Goal: Task Accomplishment & Management: Complete application form

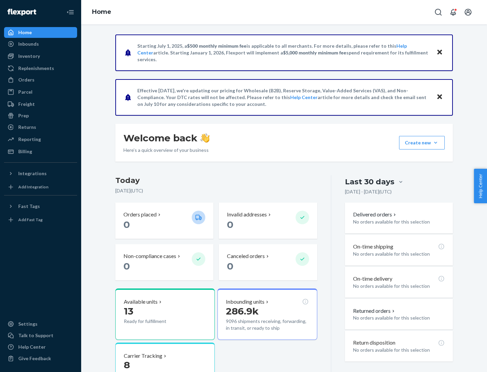
click at [435, 143] on button "Create new Create new inbound Create new order Create new product" at bounding box center [422, 143] width 46 height 14
click at [41, 44] on div "Inbounds" at bounding box center [41, 43] width 72 height 9
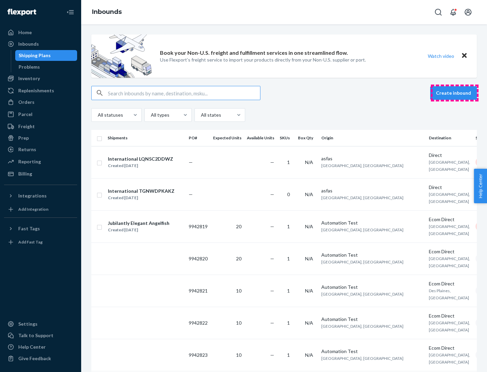
click at [454, 93] on button "Create inbound" at bounding box center [453, 93] width 47 height 14
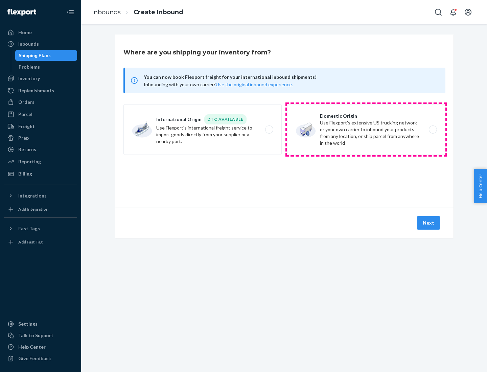
click at [366, 129] on label "Domestic Origin Use Flexport’s extensive US trucking network or your own carrie…" at bounding box center [366, 129] width 158 height 51
click at [432, 129] on input "Domestic Origin Use Flexport’s extensive US trucking network or your own carrie…" at bounding box center [434, 129] width 4 height 4
radio input "true"
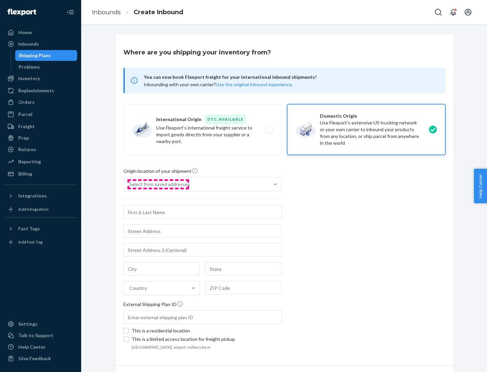
click at [158, 184] on div "Select from saved addresses" at bounding box center [159, 184] width 61 height 7
click at [130, 184] on input "Select from saved addresses" at bounding box center [129, 184] width 1 height 7
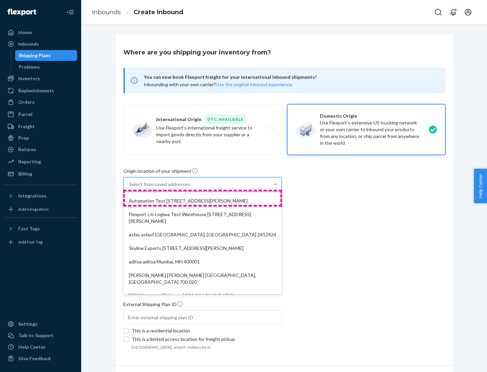
scroll to position [3, 0]
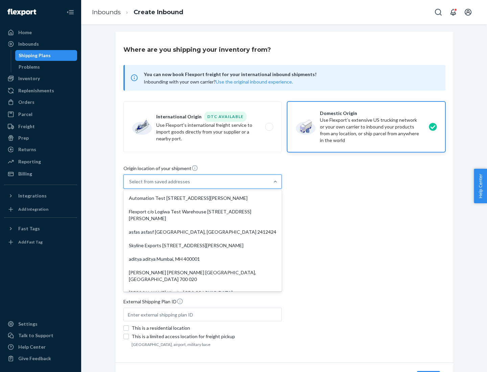
click at [202, 198] on div "Automation Test [STREET_ADDRESS][PERSON_NAME]" at bounding box center [202, 198] width 155 height 14
click at [130, 185] on input "option Automation Test [STREET_ADDRESS][PERSON_NAME]. 9 results available. Use …" at bounding box center [129, 181] width 1 height 7
type input "Automation Test"
type input "9th Floor"
type input "[GEOGRAPHIC_DATA]"
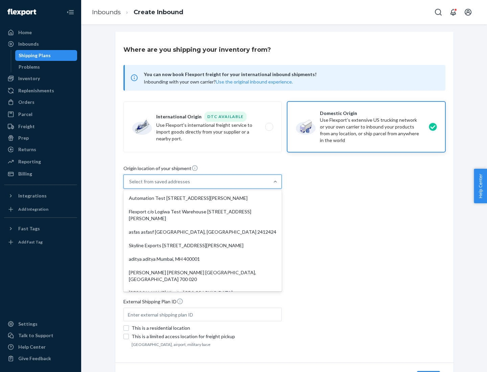
type input "CA"
type input "94104"
type input "[STREET_ADDRESS][PERSON_NAME]"
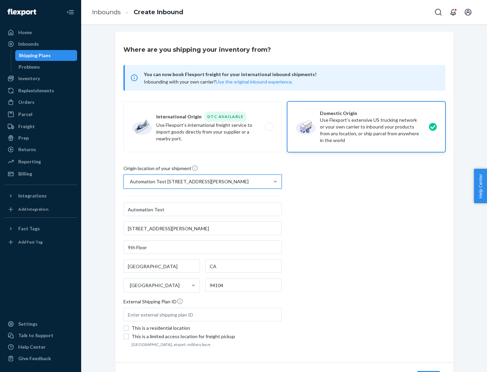
scroll to position [40, 0]
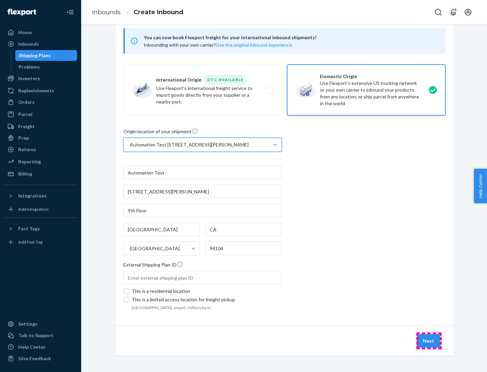
click at [429, 341] on button "Next" at bounding box center [428, 341] width 23 height 14
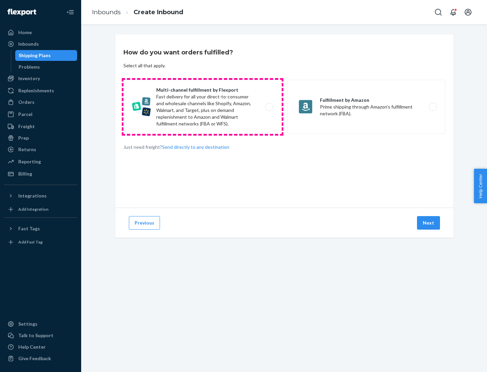
click at [202, 107] on label "Multi-channel fulfillment by Flexport Fast delivery for all your direct-to-cons…" at bounding box center [202, 107] width 158 height 54
click at [269, 107] on input "Multi-channel fulfillment by Flexport Fast delivery for all your direct-to-cons…" at bounding box center [271, 107] width 4 height 4
radio input "true"
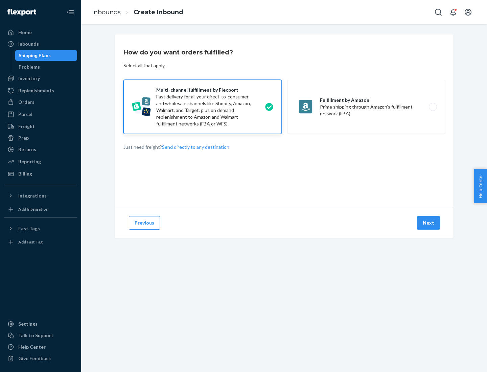
click at [429, 223] on button "Next" at bounding box center [428, 223] width 23 height 14
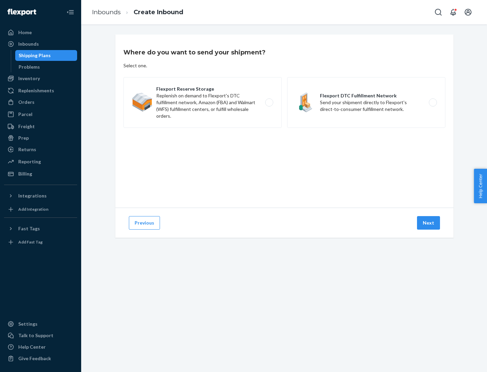
click at [366, 102] on label "Flexport DTC Fulfillment Network Send your shipment directly to Flexport's dire…" at bounding box center [366, 102] width 158 height 51
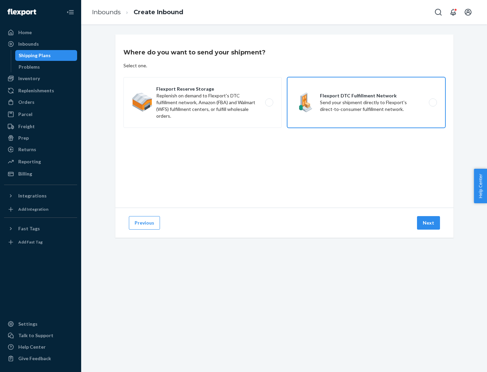
click at [432, 102] on input "Flexport DTC Fulfillment Network Send your shipment directly to Flexport's dire…" at bounding box center [434, 102] width 4 height 4
radio input "true"
click at [429, 223] on button "Next" at bounding box center [428, 223] width 23 height 14
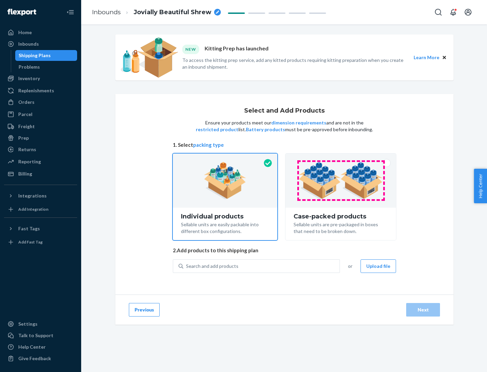
click at [341, 180] on img at bounding box center [340, 180] width 84 height 37
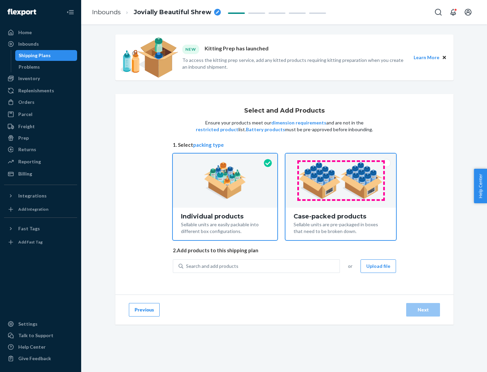
click at [341, 158] on input "Case-packed products Sellable units are pre-packaged in boxes that need to be b…" at bounding box center [340, 155] width 4 height 4
radio input "true"
radio input "false"
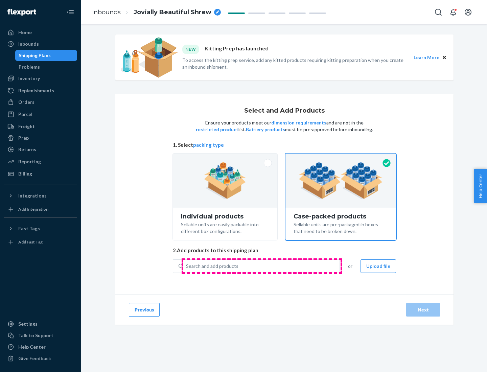
click at [262, 266] on div "Search and add products" at bounding box center [261, 266] width 156 height 12
click at [187, 266] on input "Search and add products" at bounding box center [186, 266] width 1 height 7
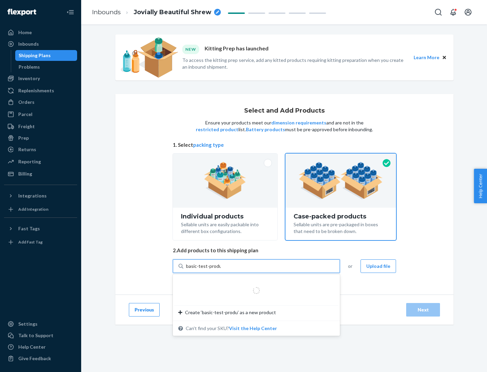
type input "basic-test-product-1"
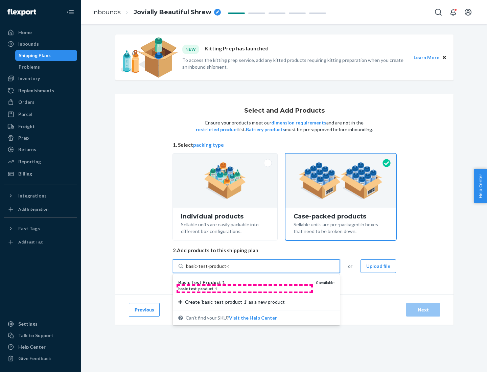
click at [244, 288] on div "basic - test - product - 1" at bounding box center [244, 289] width 132 height 6
click at [229, 269] on input "basic-test-product-1" at bounding box center [207, 266] width 43 height 7
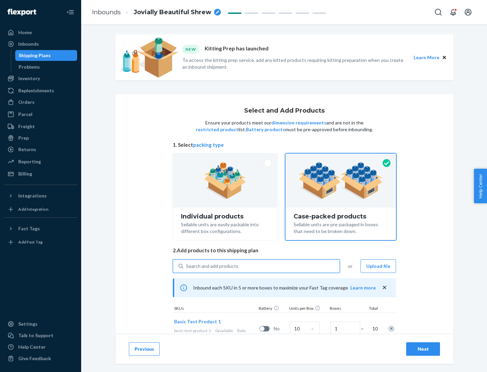
scroll to position [24, 0]
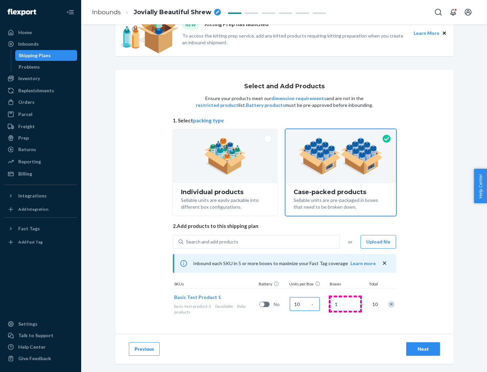
type input "10"
type input "7"
click at [423, 349] on div "Next" at bounding box center [423, 348] width 22 height 7
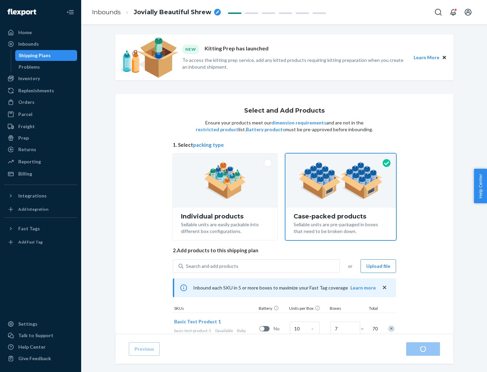
radio input "true"
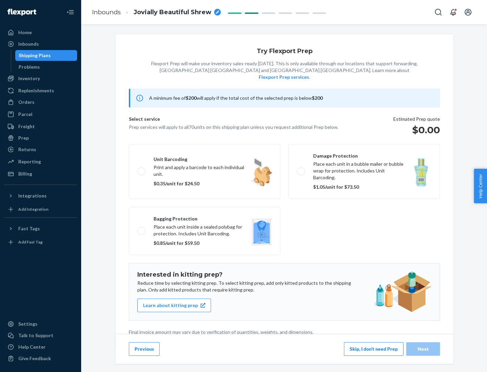
scroll to position [2, 0]
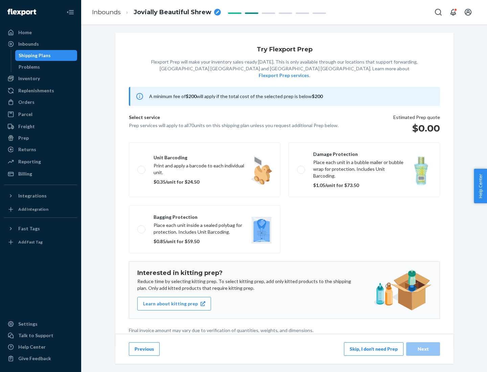
click at [204, 215] on label "Bagging protection Place each unit inside a sealed polybag for protection. Incl…" at bounding box center [204, 229] width 151 height 48
click at [142, 227] on input "Bagging protection Place each unit inside a sealed polybag for protection. Incl…" at bounding box center [139, 229] width 4 height 4
checkbox input "true"
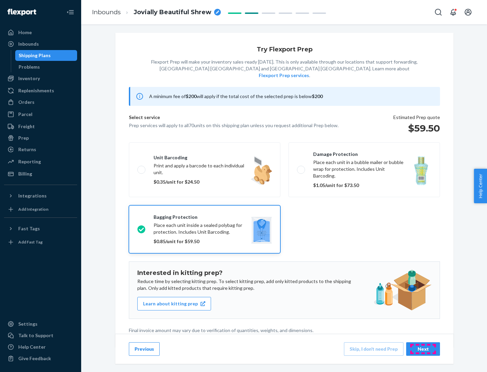
click at [423, 348] on div "Next" at bounding box center [423, 348] width 22 height 7
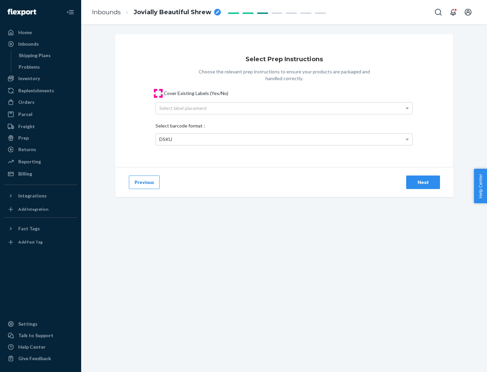
click at [158, 93] on input "Cover Existing Labels (Yes/No)" at bounding box center [157, 93] width 5 height 5
checkbox input "true"
click at [284, 108] on div "Select label placement" at bounding box center [284, 107] width 256 height 11
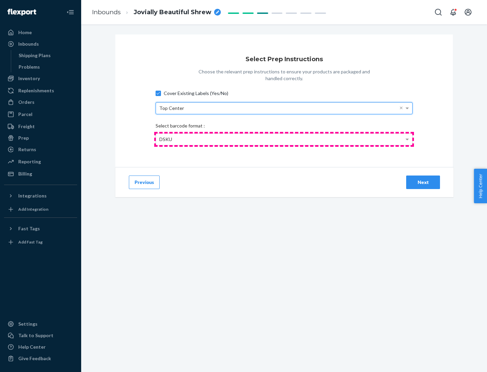
click at [284, 139] on div "DSKU" at bounding box center [284, 139] width 256 height 11
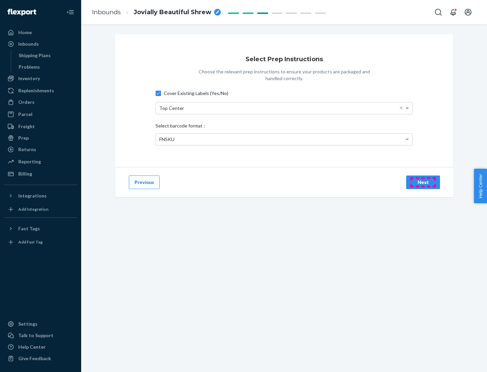
click at [423, 182] on div "Next" at bounding box center [423, 182] width 22 height 7
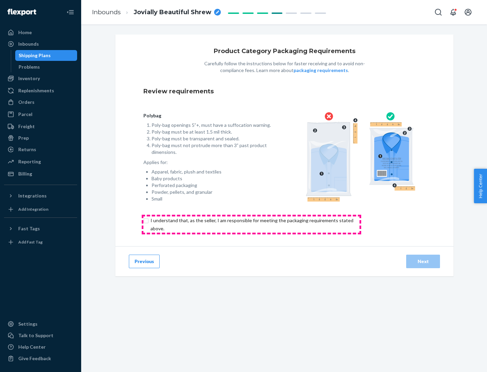
click at [251, 224] on input "checkbox" at bounding box center [255, 224] width 225 height 16
checkbox input "true"
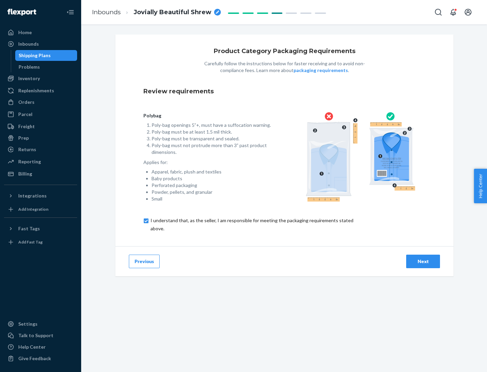
click at [423, 261] on div "Next" at bounding box center [423, 261] width 22 height 7
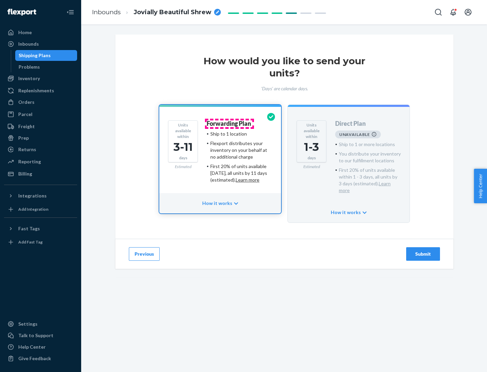
click at [229, 123] on h4 "Forwarding Plan" at bounding box center [229, 123] width 44 height 7
click at [423, 250] on div "Submit" at bounding box center [423, 253] width 22 height 7
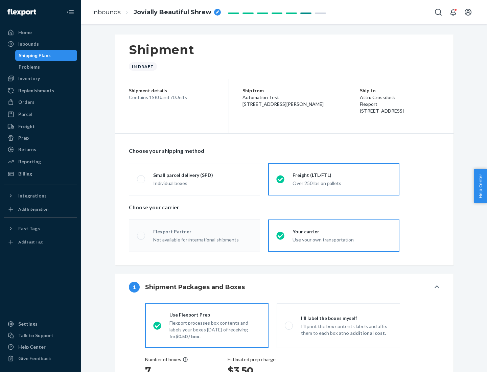
radio input "true"
radio input "false"
radio input "true"
radio input "false"
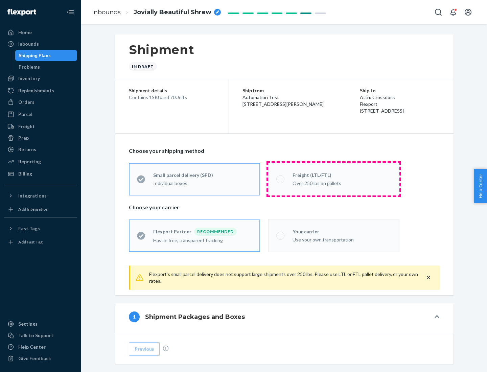
click at [334, 179] on div "Over 250 lbs on pallets" at bounding box center [341, 182] width 99 height 8
click at [281, 179] on input "Freight (LTL/FTL) Over 250 lbs on pallets" at bounding box center [278, 179] width 4 height 4
radio input "true"
radio input "false"
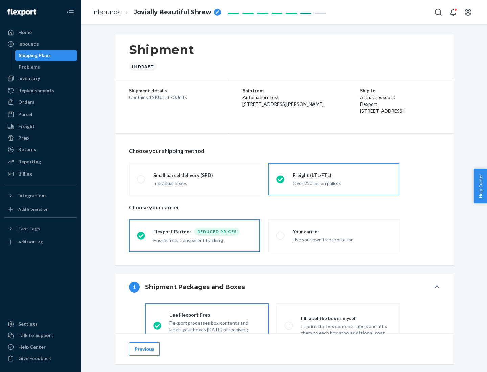
scroll to position [38, 0]
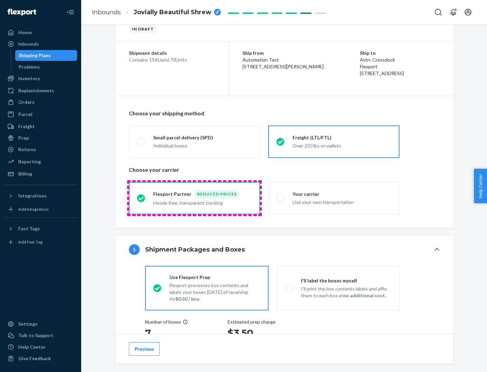
click at [194, 198] on div "Hassle free, transparent tracking" at bounding box center [202, 202] width 99 height 8
click at [141, 198] on input "Flexport Partner Reduced prices Hassle free, transparent tracking" at bounding box center [139, 198] width 4 height 4
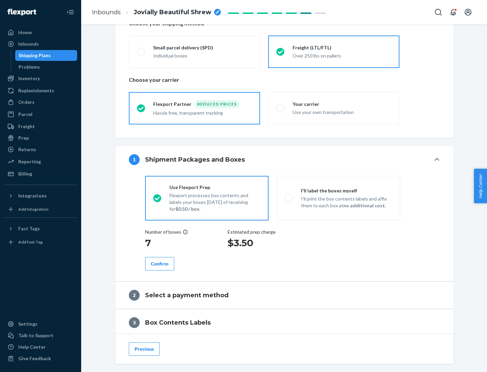
click at [338, 198] on p "I’ll print the box contents labels and affix them to each box at no additional …" at bounding box center [346, 202] width 91 height 14
click at [289, 198] on input "I'll label the boxes myself I’ll print the box contents labels and affix them t…" at bounding box center [287, 198] width 4 height 4
radio input "true"
radio input "false"
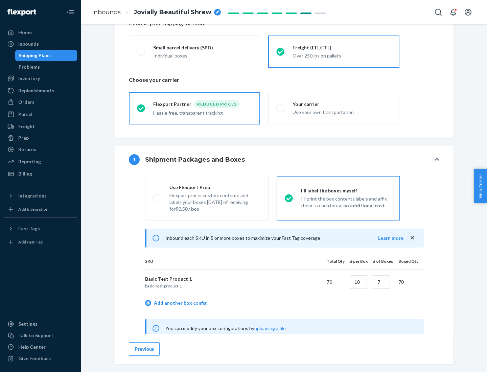
scroll to position [211, 0]
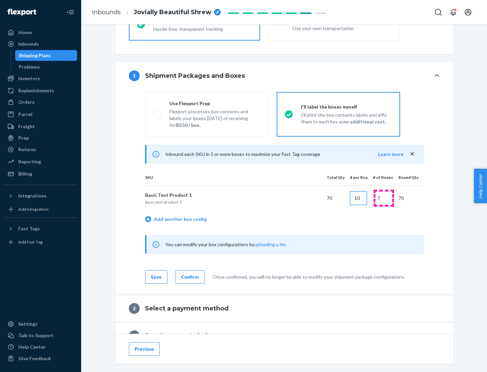
type input "10"
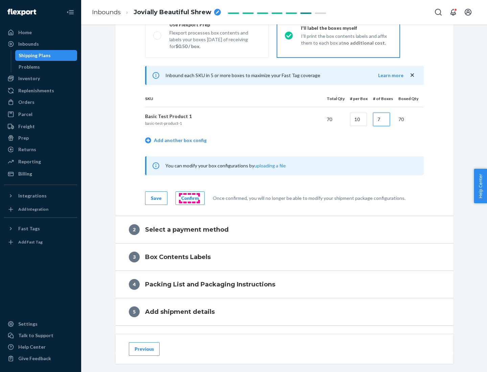
type input "7"
click at [189, 198] on div "Confirm" at bounding box center [190, 198] width 18 height 7
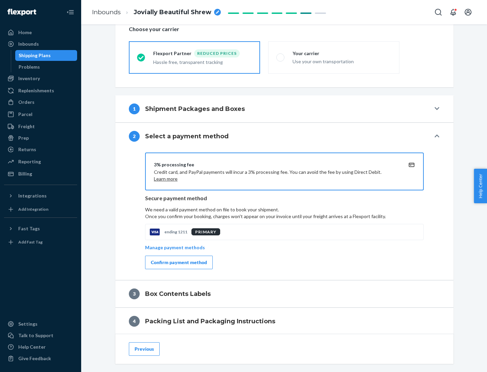
scroll to position [242, 0]
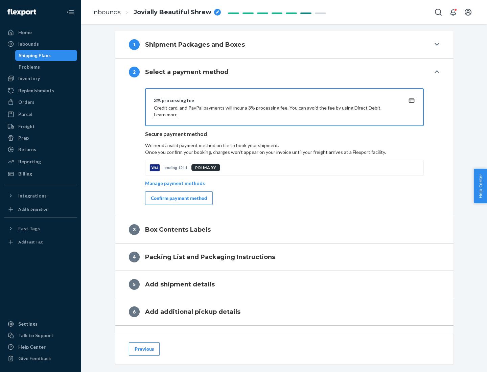
click at [178, 198] on div "Confirm payment method" at bounding box center [179, 198] width 56 height 7
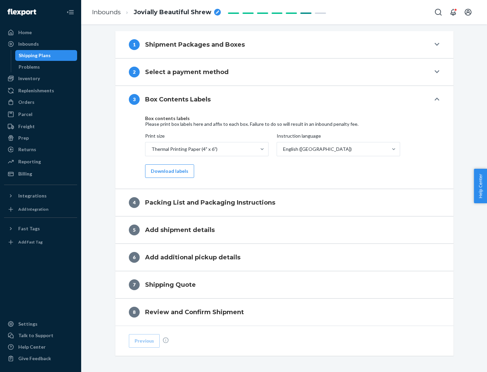
scroll to position [215, 0]
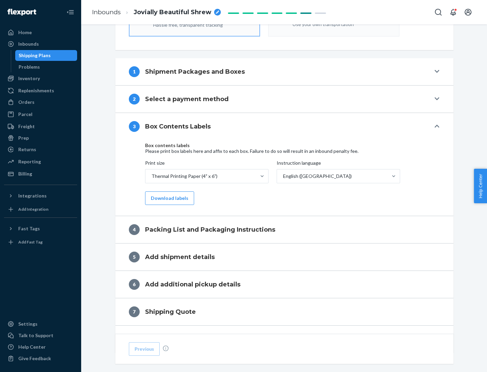
click at [168, 198] on button "Download labels" at bounding box center [169, 198] width 49 height 14
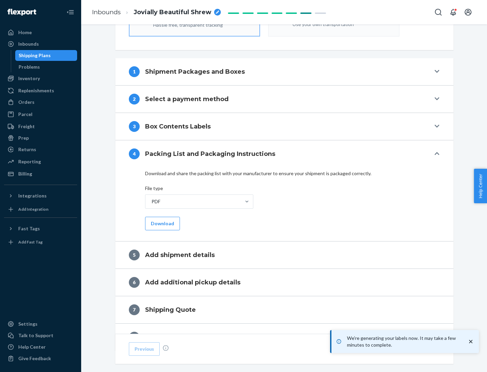
scroll to position [241, 0]
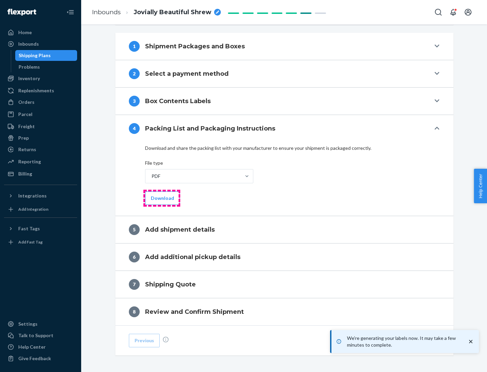
click at [162, 198] on button "Download" at bounding box center [162, 198] width 35 height 14
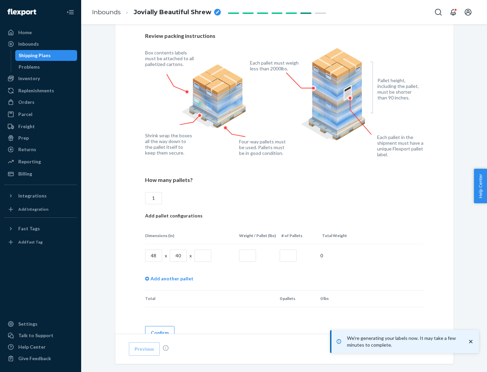
scroll to position [491, 0]
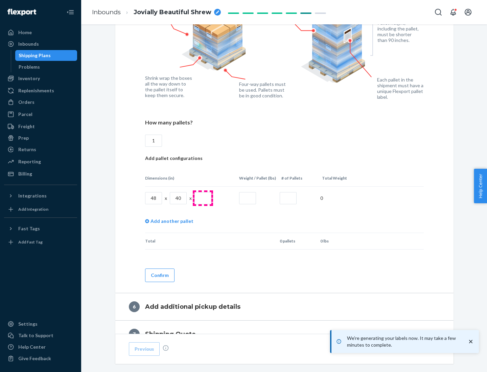
type input "1"
type input "40"
type input "200"
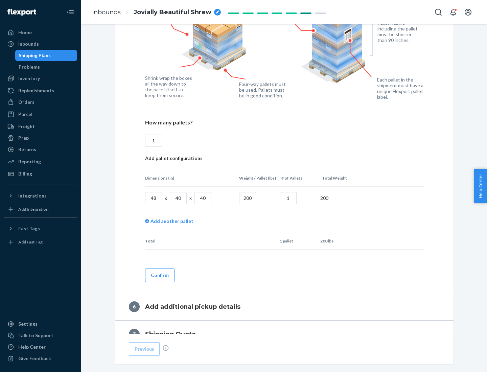
scroll to position [568, 0]
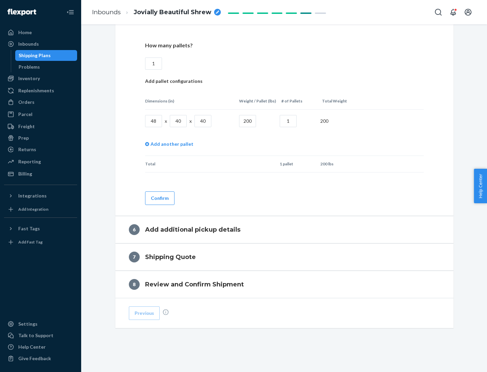
type input "1"
click at [159, 198] on button "Confirm" at bounding box center [159, 198] width 29 height 14
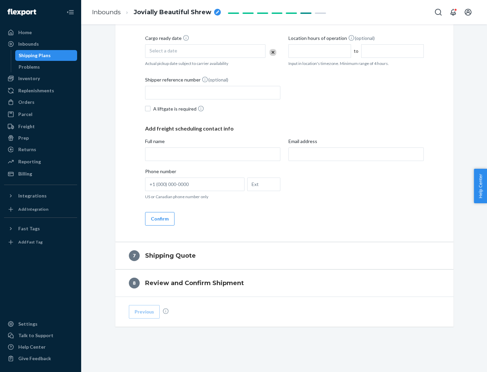
scroll to position [259, 0]
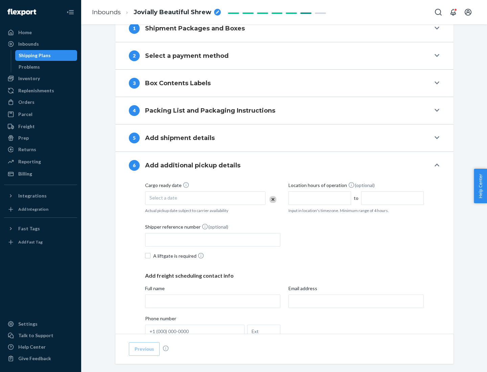
click at [205, 198] on div "Select a date" at bounding box center [205, 198] width 120 height 14
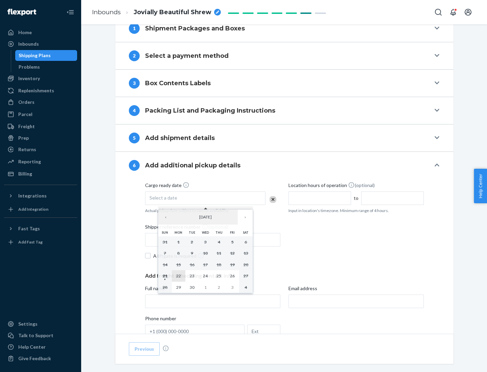
click at [178, 275] on abbr "22" at bounding box center [178, 275] width 5 height 5
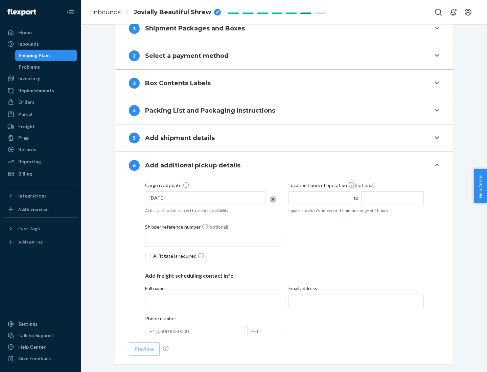
scroll to position [362, 0]
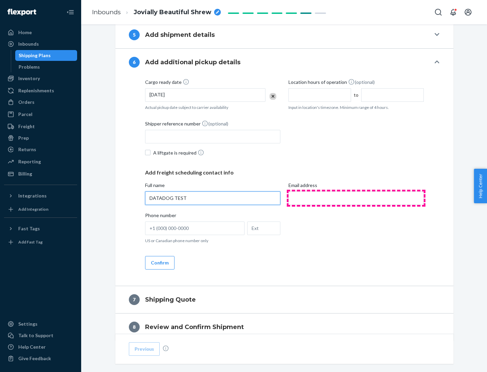
type input "DATADOG TEST"
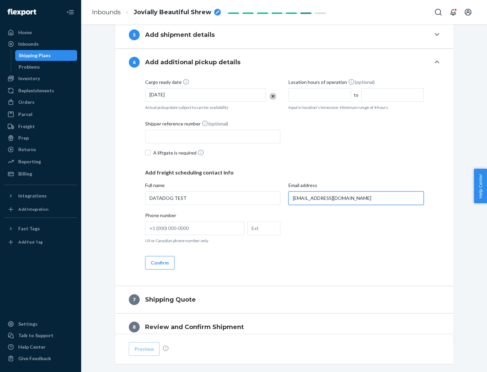
scroll to position [392, 0]
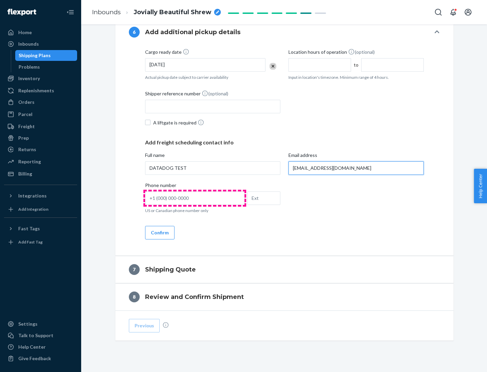
type input "[EMAIL_ADDRESS][DOMAIN_NAME]"
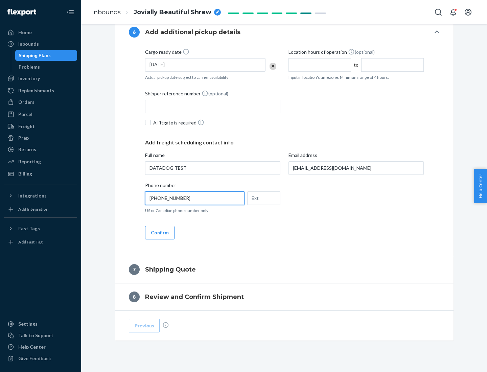
scroll to position [406, 0]
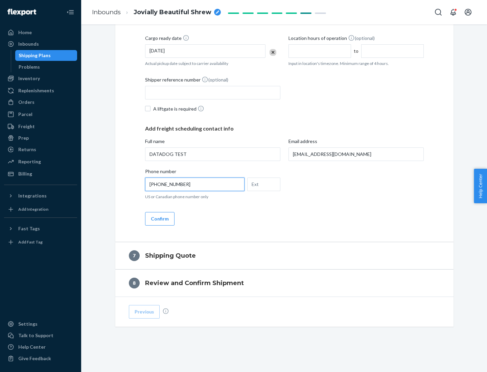
type input "[PHONE_NUMBER]"
click at [159, 218] on button "Confirm" at bounding box center [159, 219] width 29 height 14
